Goal: Information Seeking & Learning: Learn about a topic

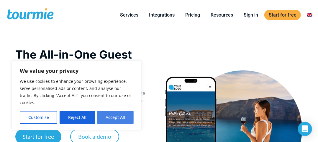
click at [119, 118] on button "Accept All" at bounding box center [115, 117] width 36 height 13
checkbox input "true"
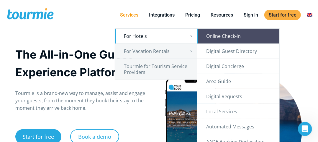
click at [209, 36] on link "Online Check-in" at bounding box center [239, 36] width 82 height 15
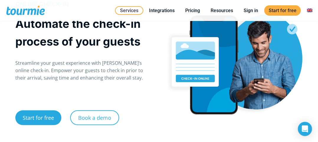
scroll to position [47, 0]
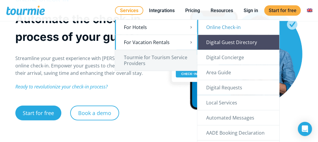
click at [232, 41] on link "Digital Guest Directory" at bounding box center [239, 42] width 82 height 15
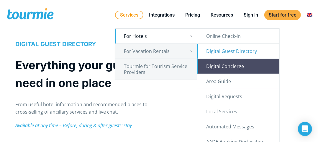
click at [213, 63] on link "Digital Concierge" at bounding box center [239, 66] width 82 height 15
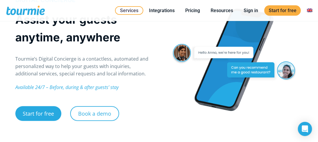
scroll to position [71, 0]
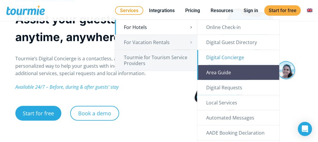
click at [212, 71] on link "Area Guide" at bounding box center [239, 72] width 82 height 15
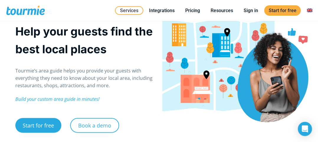
scroll to position [59, 0]
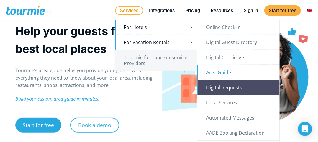
click at [220, 89] on link "Digital Requests" at bounding box center [239, 87] width 82 height 15
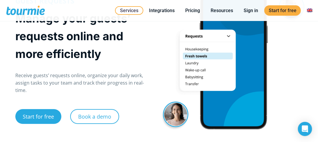
scroll to position [71, 0]
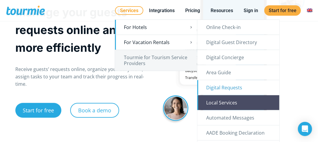
click at [214, 100] on link "Local Services" at bounding box center [239, 102] width 82 height 15
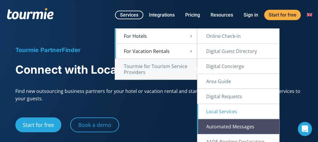
click at [225, 122] on link "Automated Messages" at bounding box center [239, 126] width 82 height 15
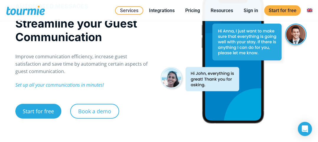
scroll to position [35, 0]
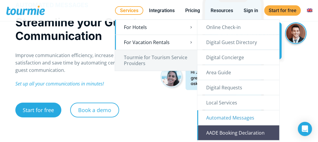
click at [228, 130] on link "AADE Booking Declaration" at bounding box center [239, 132] width 82 height 15
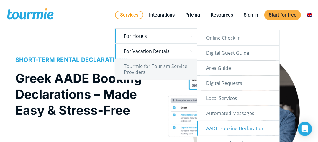
click at [144, 52] on link "For Vacation Rentals" at bounding box center [156, 51] width 82 height 15
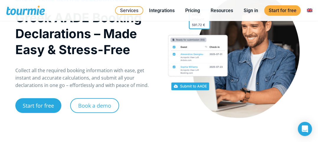
scroll to position [35, 0]
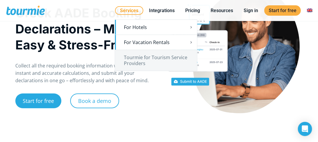
click at [128, 9] on link "Services" at bounding box center [129, 10] width 28 height 9
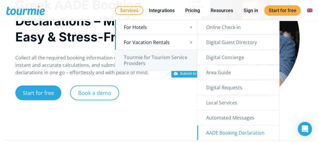
scroll to position [45, 0]
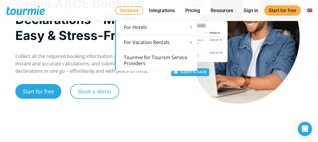
click at [154, 53] on link "Tourmie for Tourism Service Providers" at bounding box center [156, 60] width 82 height 21
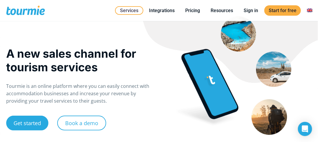
scroll to position [24, 0]
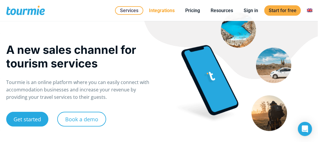
click at [164, 12] on link "Integrations" at bounding box center [162, 10] width 35 height 7
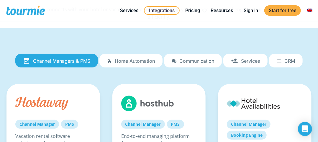
scroll to position [59, 0]
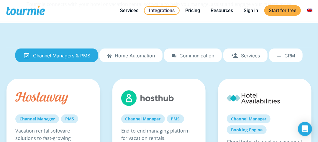
click at [283, 62] on li "CRM" at bounding box center [286, 55] width 34 height 14
click at [287, 55] on span "CRM" at bounding box center [290, 55] width 11 height 5
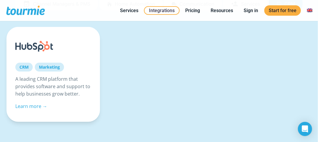
scroll to position [118, 0]
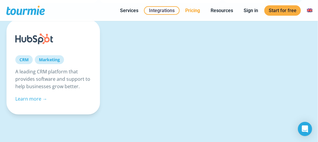
click at [195, 10] on link "Pricing" at bounding box center [193, 10] width 24 height 7
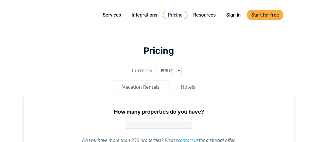
type input "1"
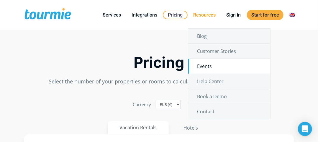
click at [211, 65] on link "Events" at bounding box center [229, 66] width 82 height 15
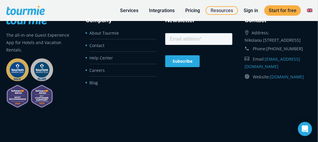
scroll to position [2451, 0]
